Goal: Transaction & Acquisition: Purchase product/service

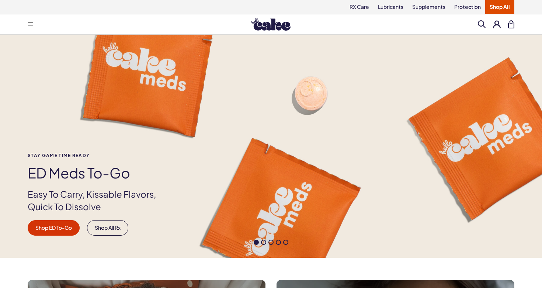
click at [28, 23] on button at bounding box center [30, 24] width 15 height 15
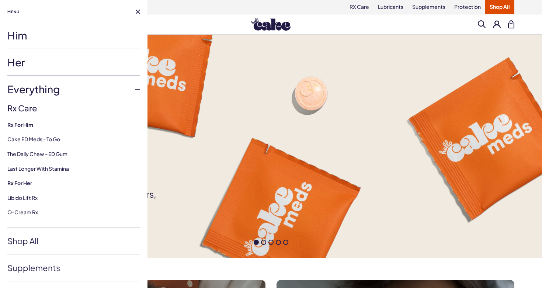
click at [16, 34] on link "Him" at bounding box center [73, 35] width 133 height 27
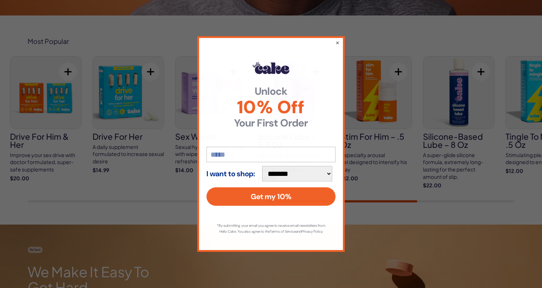
scroll to position [252, 0]
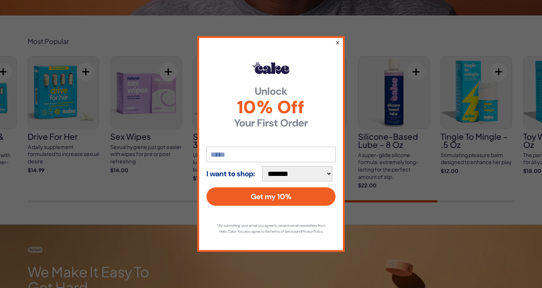
click at [339, 41] on button "×" at bounding box center [337, 42] width 5 height 9
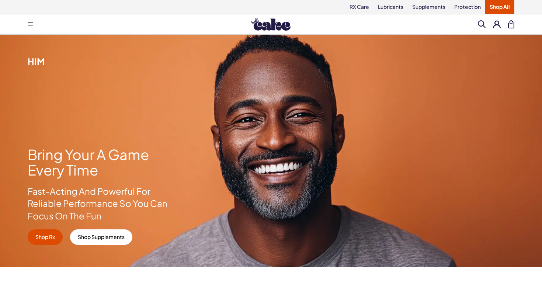
scroll to position [0, 0]
click at [390, 6] on link "Lubricants" at bounding box center [391, 7] width 34 height 14
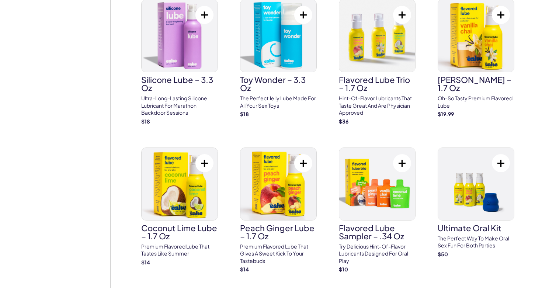
scroll to position [697, 0]
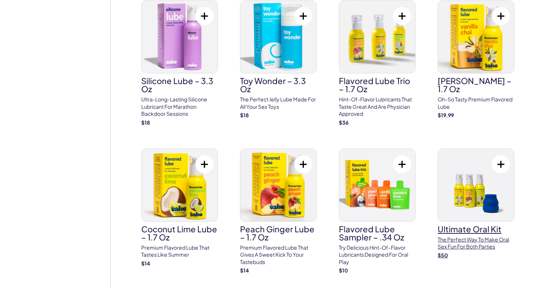
click at [468, 173] on img at bounding box center [476, 185] width 76 height 72
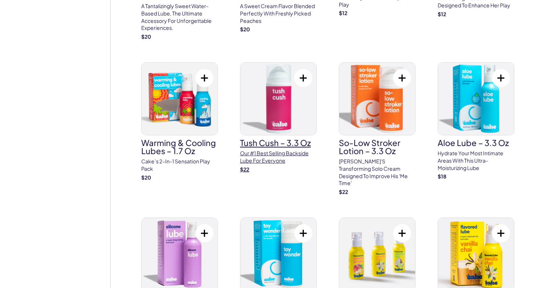
scroll to position [479, 0]
click at [273, 90] on img at bounding box center [279, 99] width 76 height 72
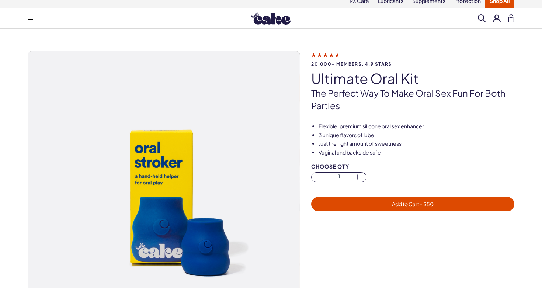
scroll to position [10, 0]
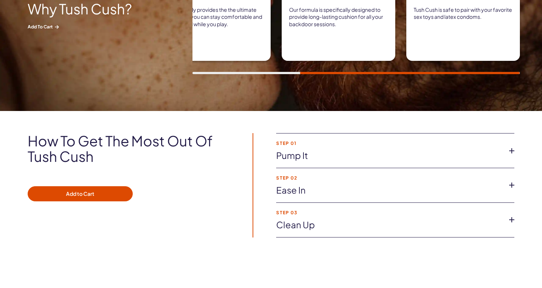
scroll to position [433, 0]
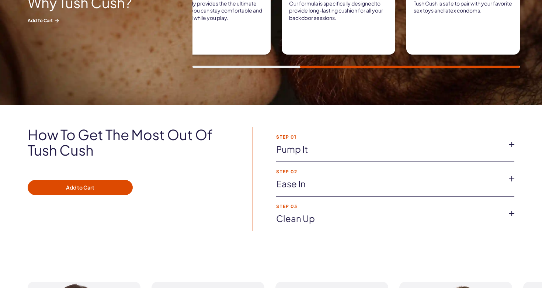
click at [514, 179] on icon at bounding box center [512, 178] width 11 height 11
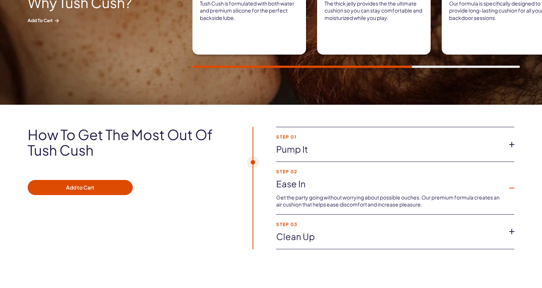
click at [514, 179] on li "Step 02 Ease in Get the party going without worrying about possible ouches. Our…" at bounding box center [395, 188] width 238 height 53
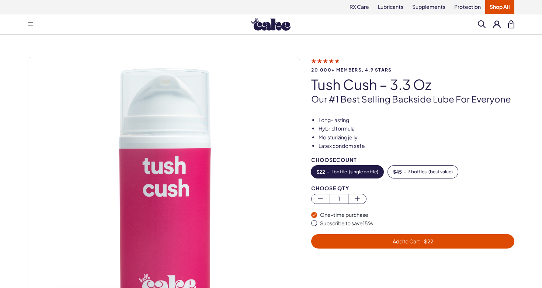
scroll to position [0, 0]
click at [459, 3] on link "Protection" at bounding box center [467, 7] width 35 height 14
